Goal: Information Seeking & Learning: Learn about a topic

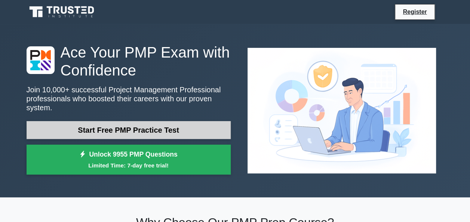
click at [130, 126] on link "Start Free PMP Practice Test" at bounding box center [129, 130] width 204 height 18
click at [158, 125] on link "Start Free PMP Practice Test" at bounding box center [129, 130] width 204 height 18
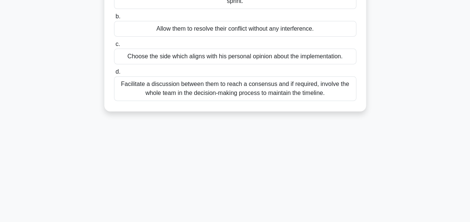
scroll to position [124, 0]
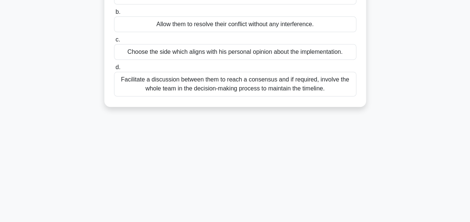
click at [243, 92] on div "Facilitate a discussion between them to reach a consensus and if required, invo…" at bounding box center [235, 84] width 242 height 25
click at [114, 70] on input "d. Facilitate a discussion between them to reach a consensus and if required, i…" at bounding box center [114, 67] width 0 height 5
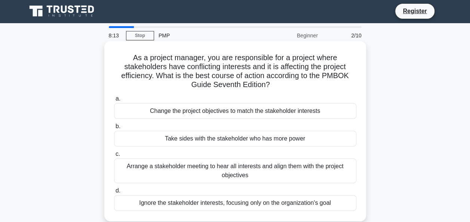
scroll to position [0, 0]
